Goal: Information Seeking & Learning: Learn about a topic

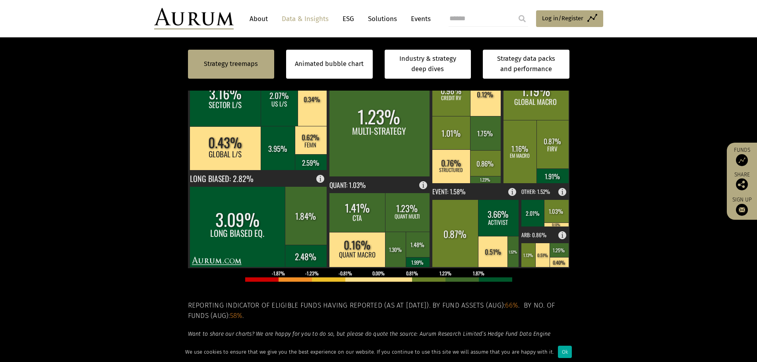
scroll to position [278, 0]
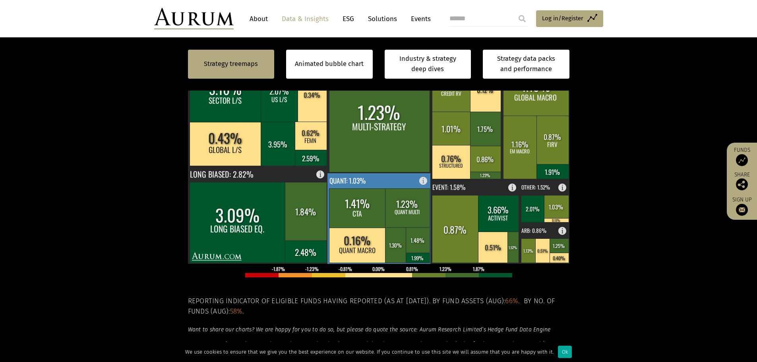
click at [383, 202] on rect at bounding box center [357, 207] width 57 height 39
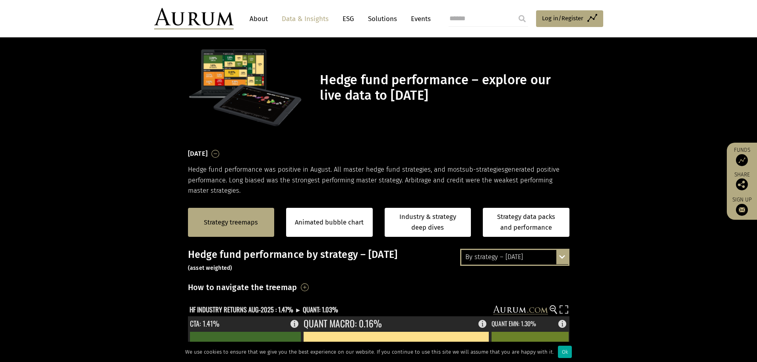
scroll to position [0, 0]
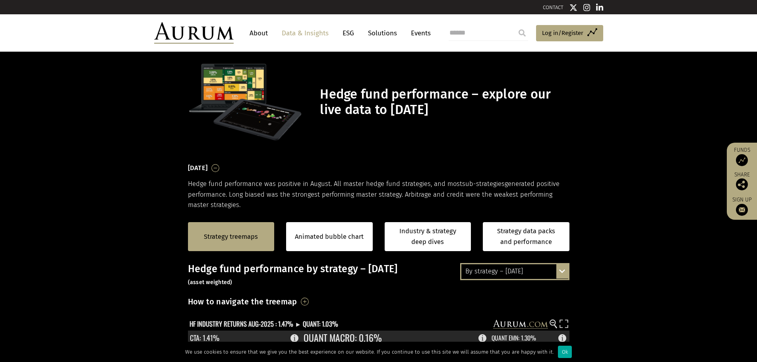
drag, startPoint x: 538, startPoint y: 273, endPoint x: 530, endPoint y: 273, distance: 7.6
click at [538, 273] on div "By strategy – [DATE]" at bounding box center [514, 271] width 107 height 14
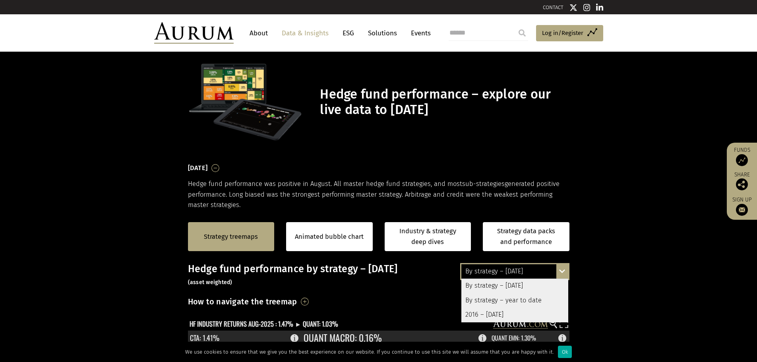
click at [519, 298] on div "By strategy – year to date" at bounding box center [514, 300] width 107 height 14
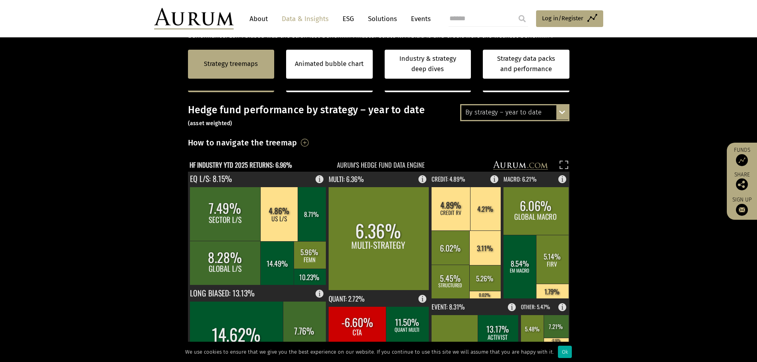
scroll to position [278, 0]
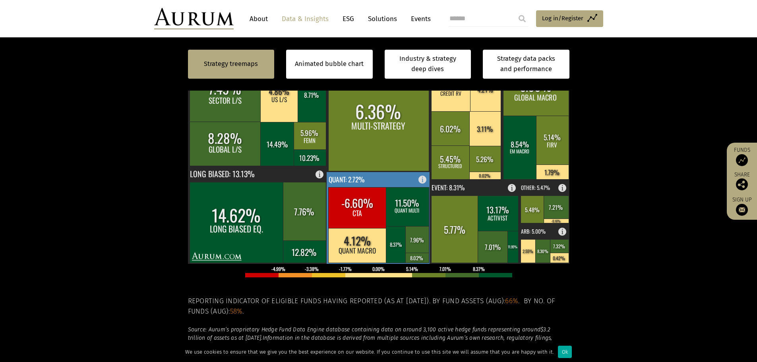
click at [365, 225] on rect at bounding box center [357, 207] width 58 height 41
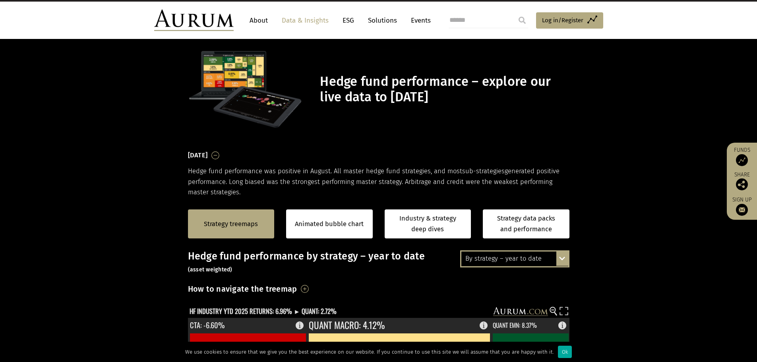
scroll to position [0, 0]
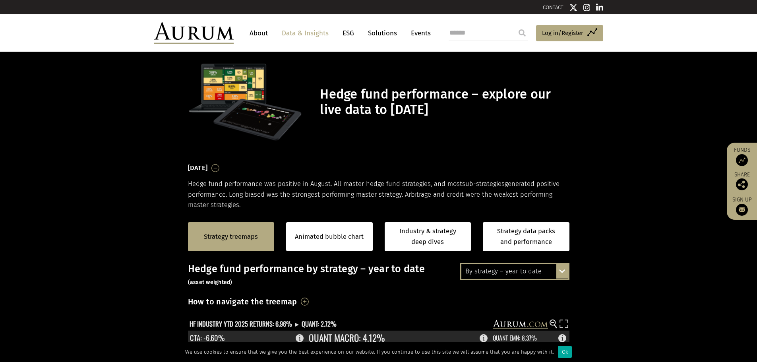
click at [517, 269] on div "By strategy – year to date" at bounding box center [514, 271] width 107 height 14
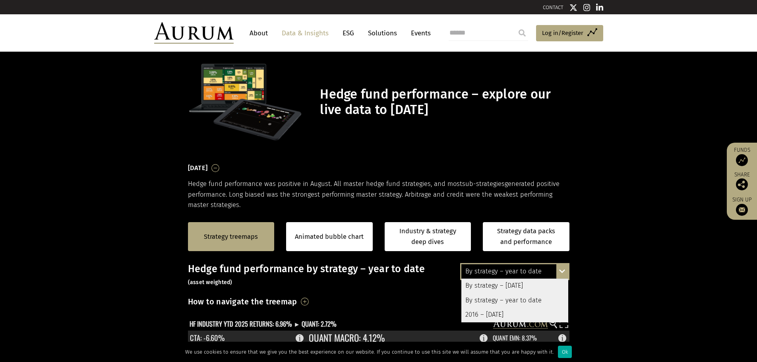
click at [501, 312] on div "2016 – [DATE]" at bounding box center [514, 315] width 107 height 14
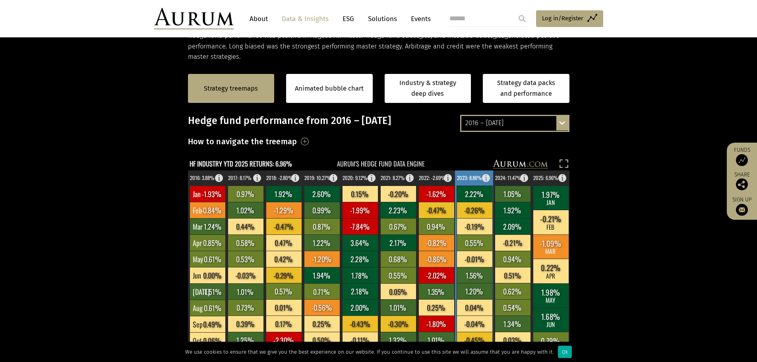
scroll to position [159, 0]
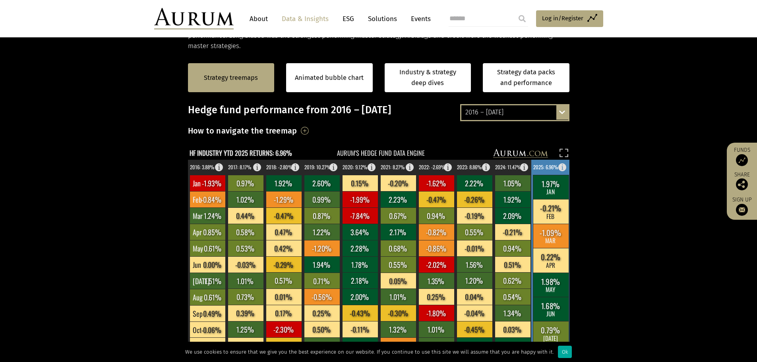
click at [543, 170] on text "2025: 6.96%" at bounding box center [545, 167] width 25 height 8
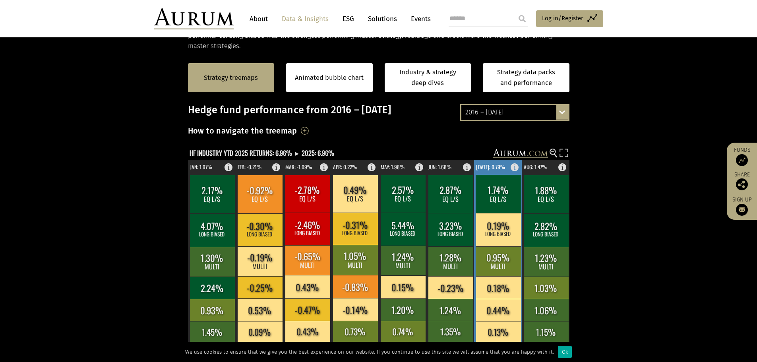
click at [498, 164] on rect at bounding box center [498, 265] width 48 height 211
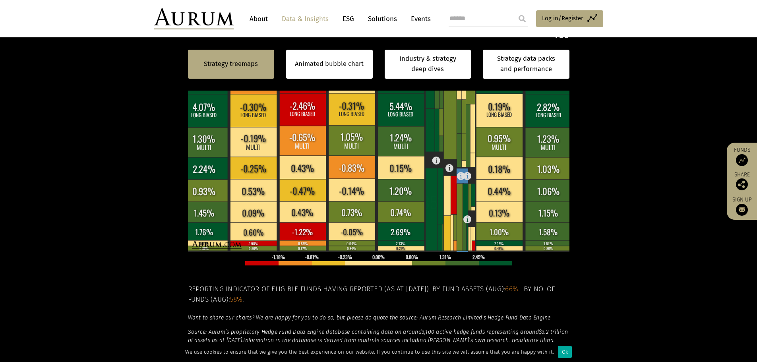
scroll to position [199, 0]
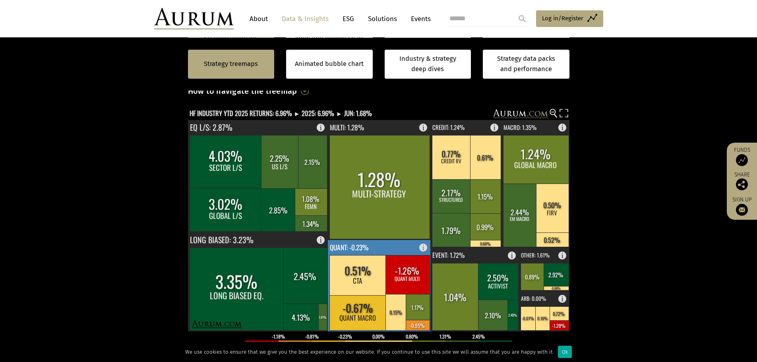
click at [397, 281] on rect at bounding box center [407, 274] width 44 height 39
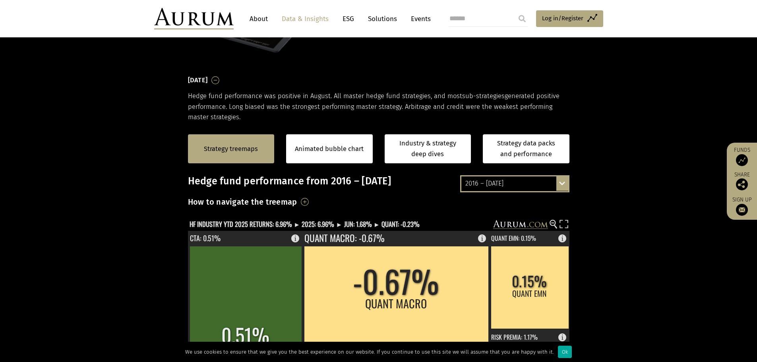
scroll to position [159, 0]
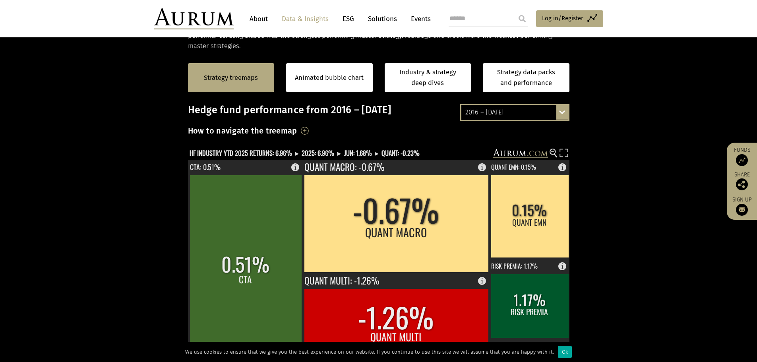
click at [507, 114] on div "2016 – [DATE]" at bounding box center [514, 112] width 107 height 14
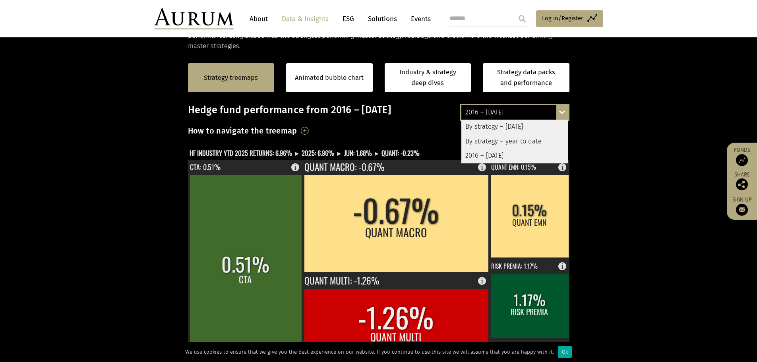
click at [635, 120] on section "Strategy treemaps Animated bubble chart Industry & strategy deep dives Strategy…" at bounding box center [378, 299] width 757 height 497
click at [618, 120] on section "Strategy treemaps Animated bubble chart Industry & strategy deep dives Strategy…" at bounding box center [378, 299] width 757 height 497
click at [612, 129] on section "Strategy treemaps Animated bubble chart Industry & strategy deep dives Strategy…" at bounding box center [378, 299] width 757 height 497
click at [405, 124] on div "How to navigate the treemap The size of the boxes indicates the proportionate s…" at bounding box center [378, 133] width 381 height 19
click at [387, 137] on div "How to navigate the treemap The size of the boxes indicates the proportionate s…" at bounding box center [378, 133] width 381 height 19
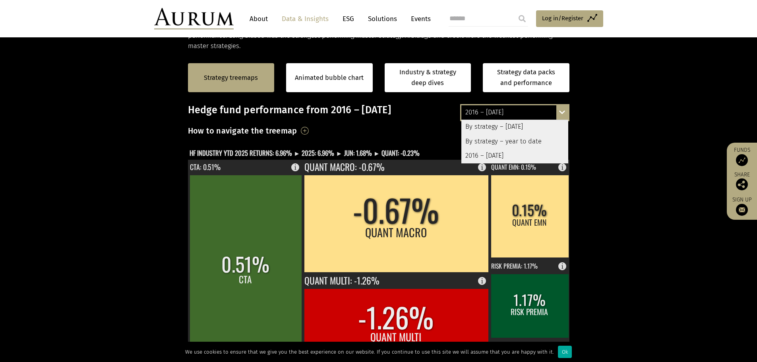
click at [137, 141] on section "Strategy treemaps Animated bubble chart Industry & strategy deep dives Strategy…" at bounding box center [378, 299] width 757 height 497
click at [516, 111] on div "2016 – [DATE]" at bounding box center [514, 112] width 107 height 14
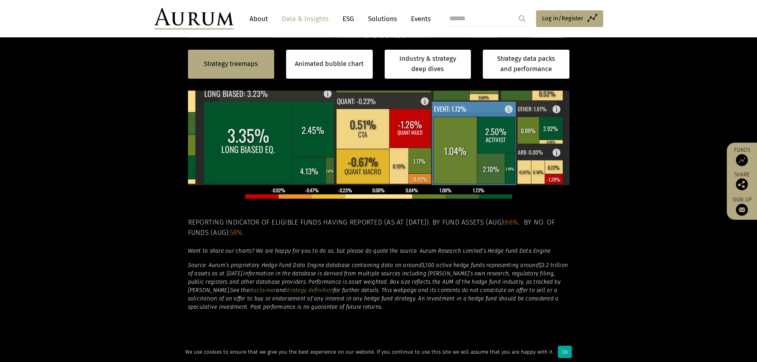
scroll to position [358, 0]
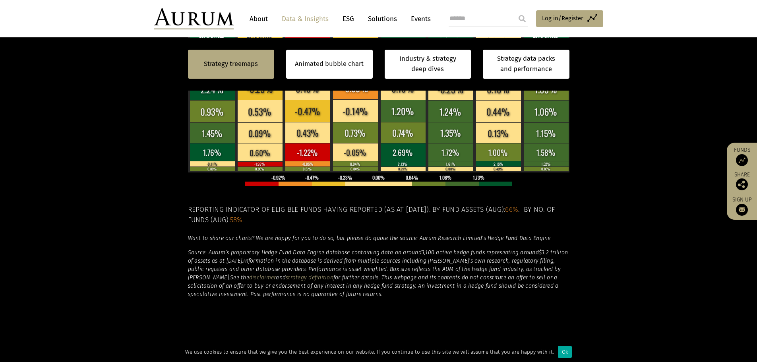
drag, startPoint x: 635, startPoint y: 138, endPoint x: 620, endPoint y: 242, distance: 104.9
click at [620, 242] on section "Strategy treemaps Animated bubble chart Industry & strategy deep dives Strategy…" at bounding box center [378, 101] width 757 height 497
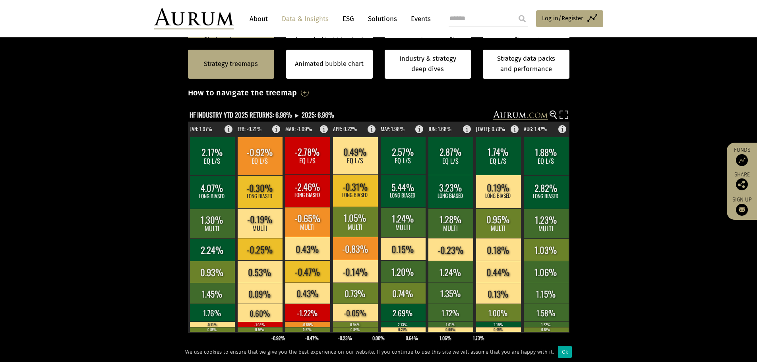
scroll to position [189, 0]
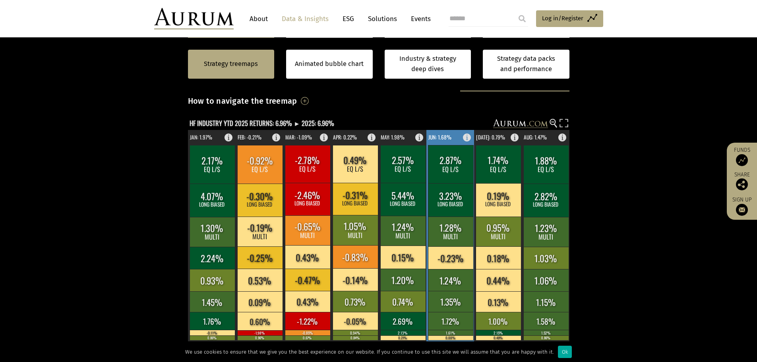
click at [449, 138] on text "JUN: 1.68%" at bounding box center [439, 137] width 23 height 8
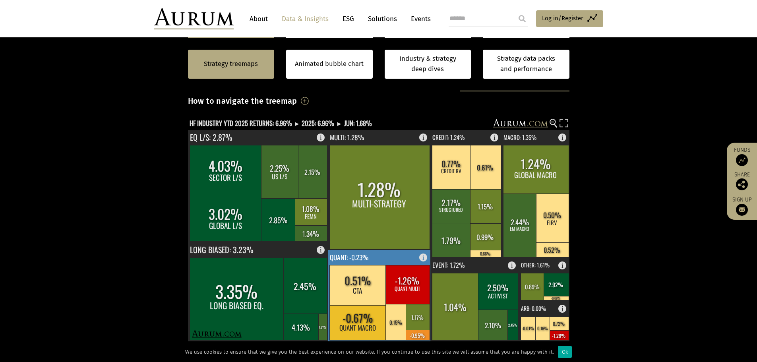
click at [385, 287] on rect at bounding box center [407, 284] width 44 height 39
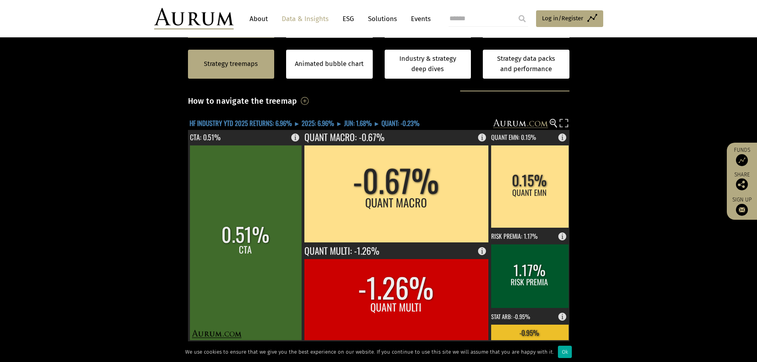
click at [358, 120] on text "HF INDUSTRY YTD 2025 RETURNS: 6.96% ► 2025: 6.96% ► JUN: 1.68% ► QUANT: -0.23%" at bounding box center [305, 123] width 230 height 10
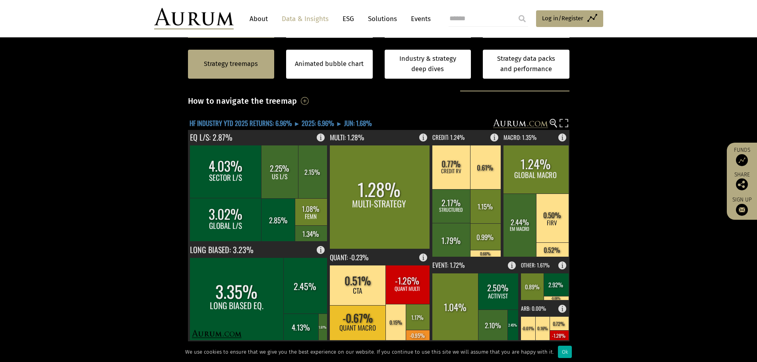
click at [318, 124] on text "HF INDUSTRY YTD 2025 RETURNS: 6.96% ► 2025: 6.96% ► JUN: 1.68%" at bounding box center [281, 123] width 182 height 10
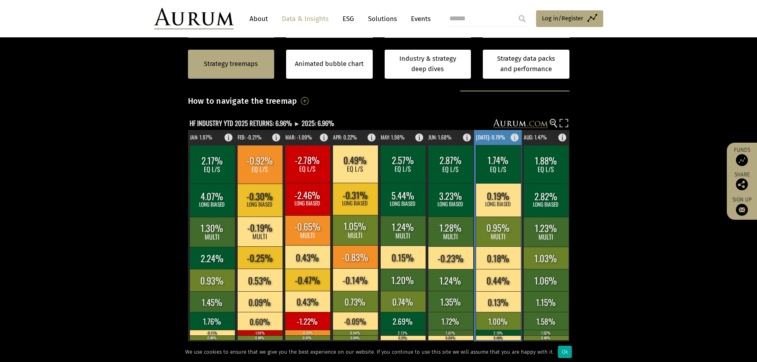
click at [490, 135] on text "[DATE]: 0.79%" at bounding box center [490, 137] width 29 height 8
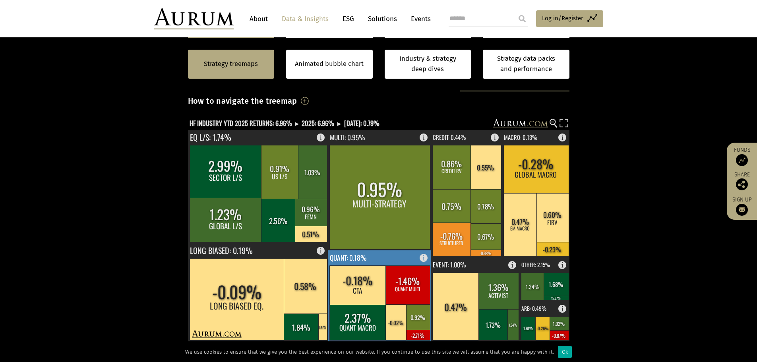
click at [391, 259] on rect at bounding box center [380, 295] width 104 height 91
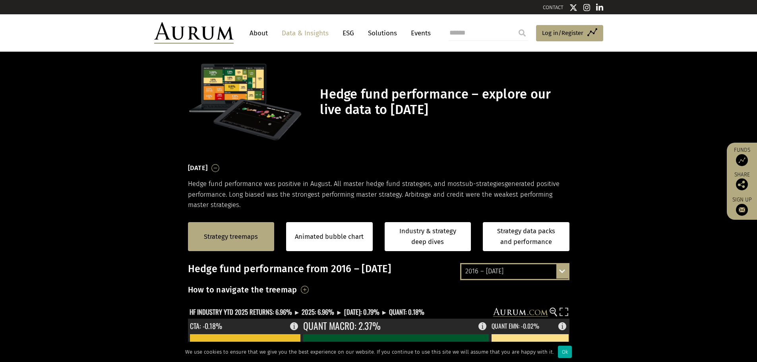
click at [506, 269] on div "2016 – [DATE]" at bounding box center [514, 271] width 107 height 14
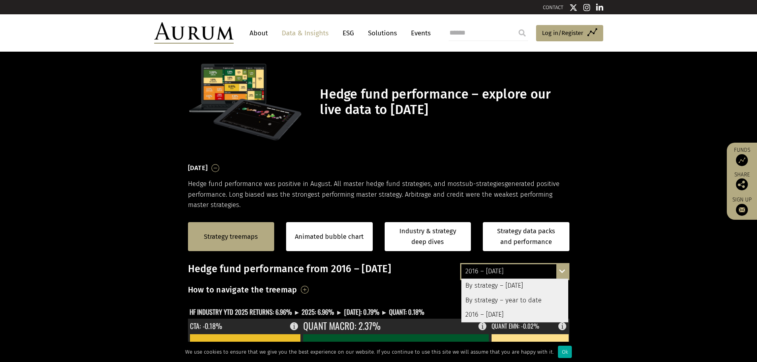
click at [501, 301] on div "By strategy – year to date" at bounding box center [514, 300] width 107 height 14
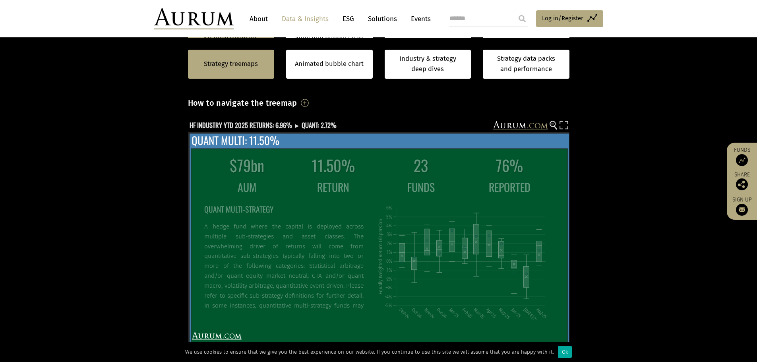
scroll to position [238, 0]
